Goal: Book appointment/travel/reservation

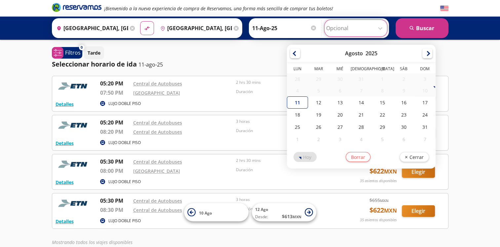
click at [379, 24] on input "Opcional" at bounding box center [355, 28] width 59 height 17
click at [377, 26] on input "Opcional" at bounding box center [355, 28] width 59 height 17
click at [418, 27] on button "search [GEOGRAPHIC_DATA]" at bounding box center [422, 28] width 53 height 20
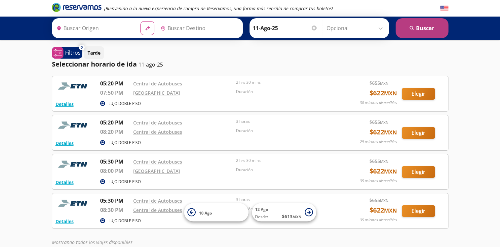
type input "[GEOGRAPHIC_DATA], [GEOGRAPHIC_DATA]"
